Goal: Task Accomplishment & Management: Manage account settings

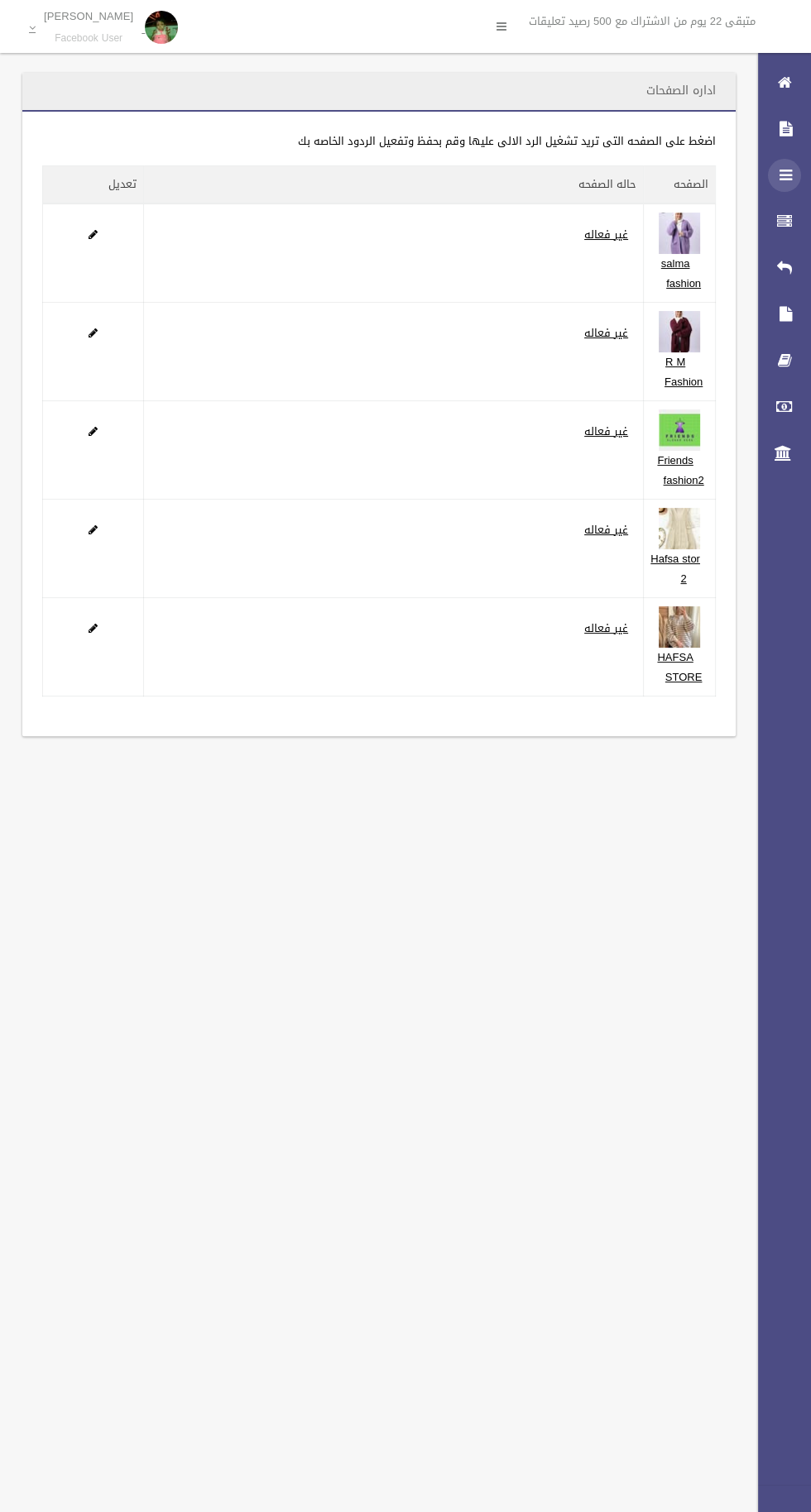
click at [770, 175] on div at bounding box center [784, 176] width 33 height 33
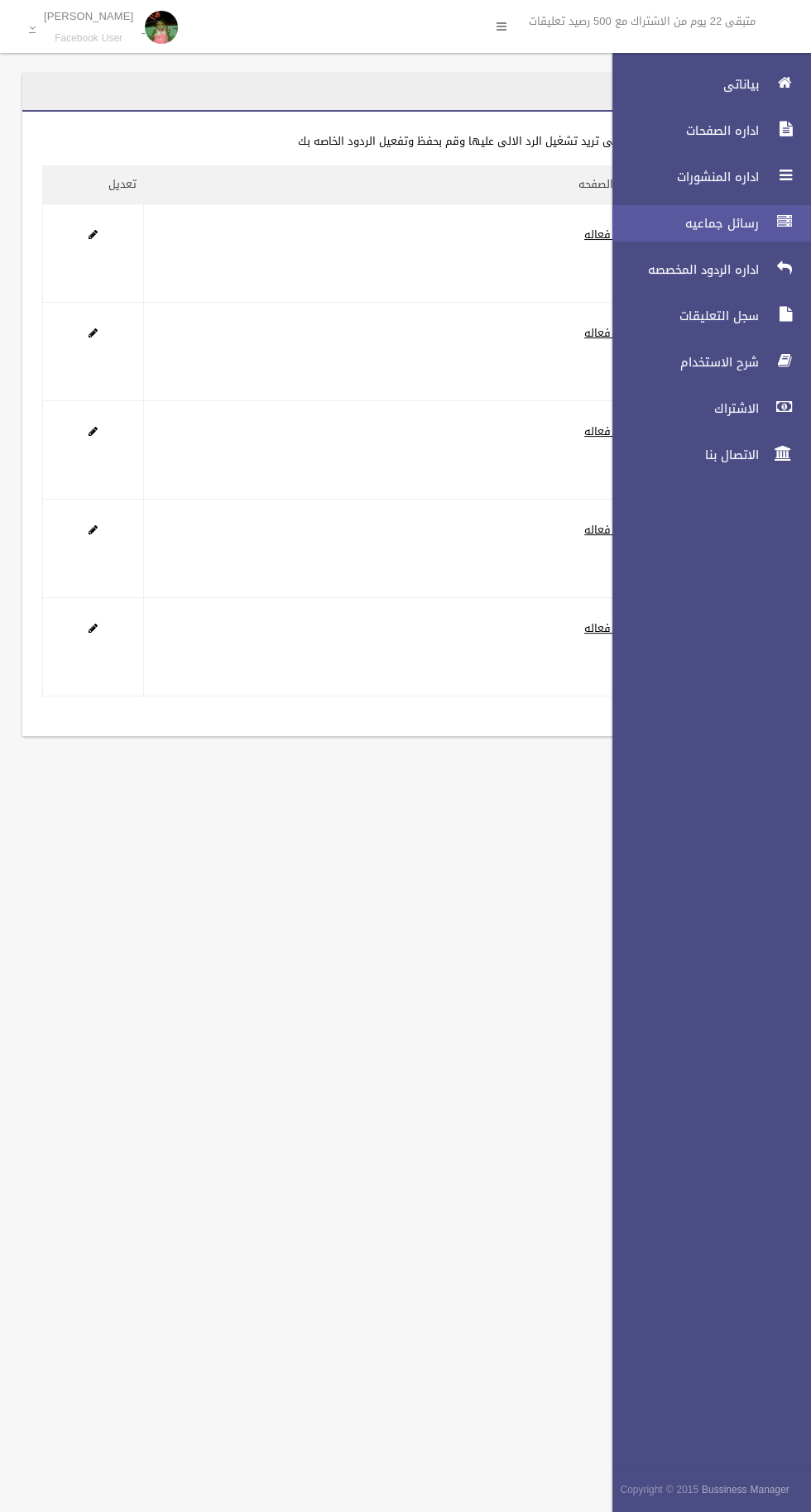
click at [721, 224] on span "رسائل جماعيه" at bounding box center [680, 223] width 165 height 17
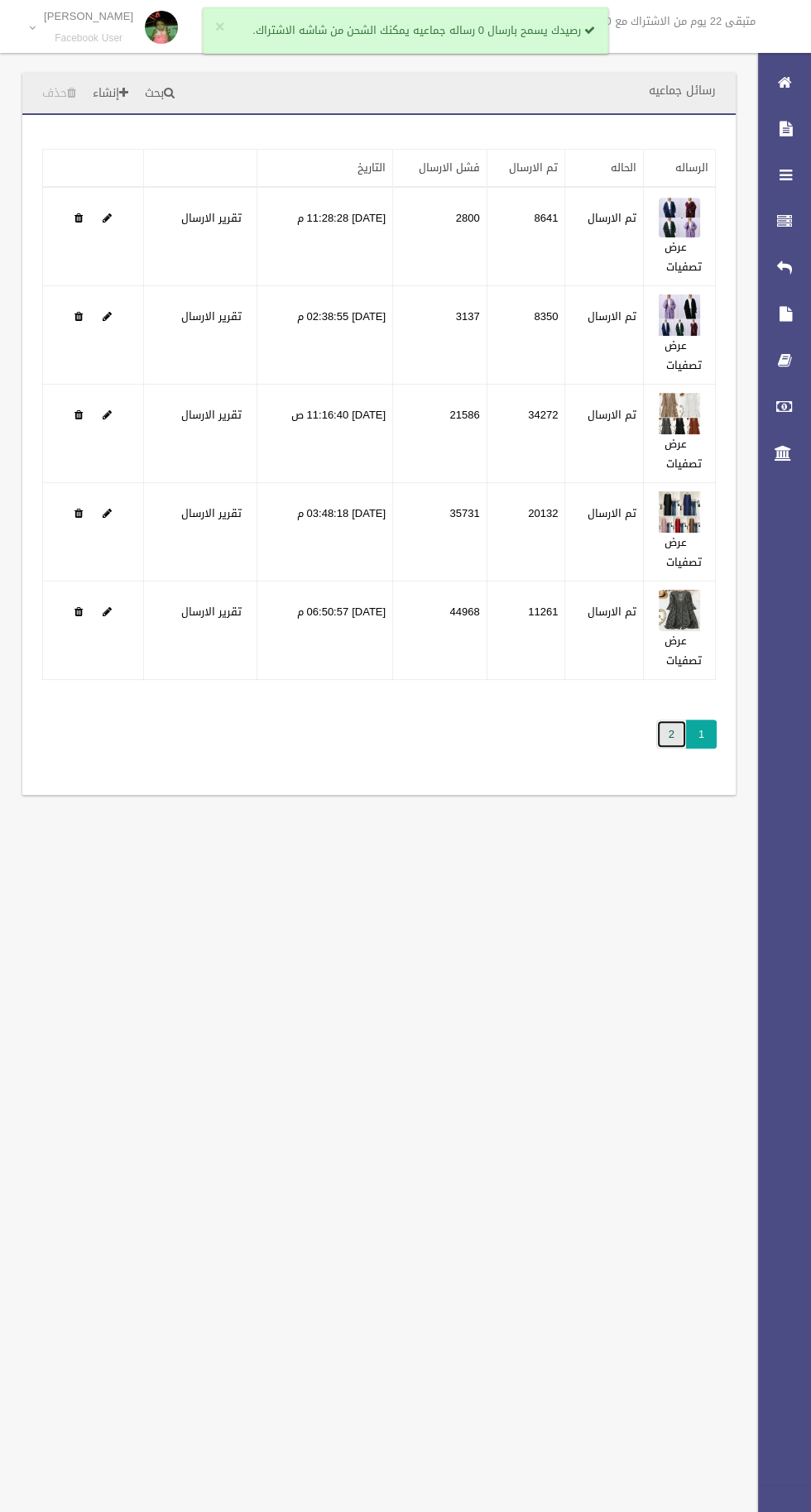
click at [670, 733] on link "2" at bounding box center [671, 733] width 30 height 29
